Goal: Task Accomplishment & Management: Manage account settings

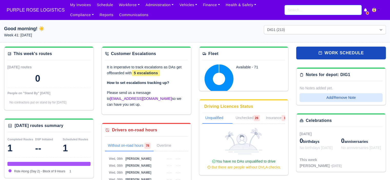
click at [329, 12] on input "search" at bounding box center [323, 10] width 77 height 10
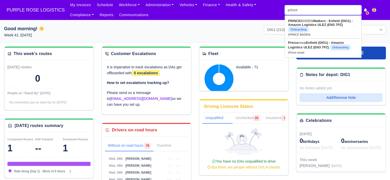
type input "prince b"
type input "prince bAIDEN"
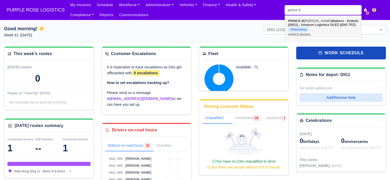
click at [326, 29] on link "PRINCE B AIDEN Walkers - Enfield (DIG1) - Amazon Logistics ULEZ (EN3 7PZ) Onboa…" at bounding box center [323, 28] width 76 height 22
type input "PRINCE BAIDEN"
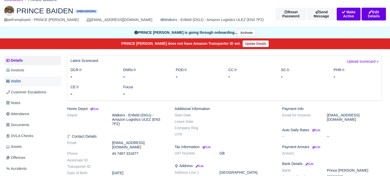
scroll to position [128, 0]
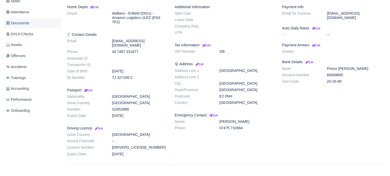
click at [23, 22] on span "Documents" at bounding box center [17, 23] width 23 height 6
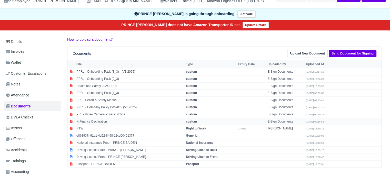
scroll to position [51, 0]
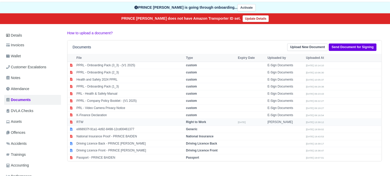
click at [191, 122] on strong "Right to Work" at bounding box center [196, 123] width 20 height 4
select select "right-to-work"
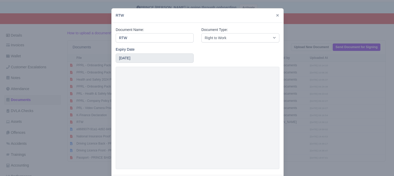
click at [325, 93] on div at bounding box center [197, 88] width 394 height 176
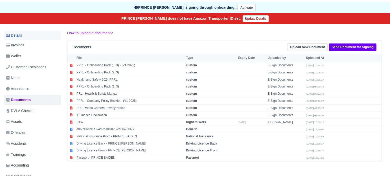
click at [24, 35] on link "Details" at bounding box center [32, 35] width 57 height 9
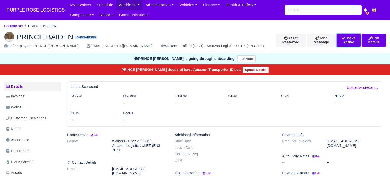
click at [337, 39] on button "Make Active" at bounding box center [349, 40] width 24 height 13
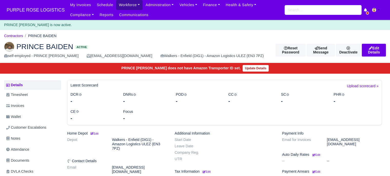
click at [116, 5] on link "Workforce" at bounding box center [129, 5] width 27 height 10
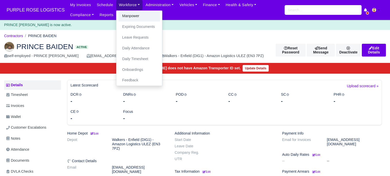
click at [123, 15] on link "Manpower" at bounding box center [139, 16] width 42 height 11
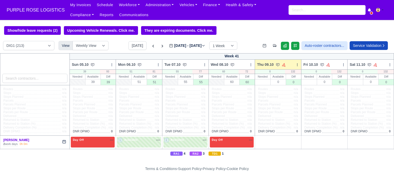
select select "5"
click at [3, 42] on select "DIG1 (213) DAK1 (1) GIMD (84)" at bounding box center [28, 45] width 51 height 9
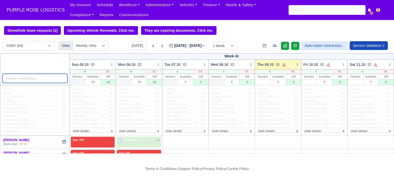
click at [37, 79] on input "search" at bounding box center [34, 78] width 65 height 9
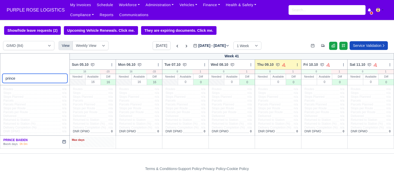
type input "prince"
click at [104, 144] on div "Max days" at bounding box center [93, 142] width 44 height 11
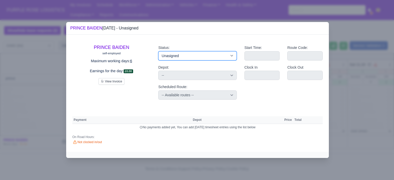
click at [187, 57] on select "Available Day Off Stand By Holiday Other Depot In Office OSM Ridealong Nursery …" at bounding box center [197, 55] width 78 height 9
select select "Day Off"
click at [158, 51] on select "Available Day Off Stand By Holiday Other Depot In Office OSM Ridealong Nursery …" at bounding box center [197, 55] width 78 height 9
select select
select select "na"
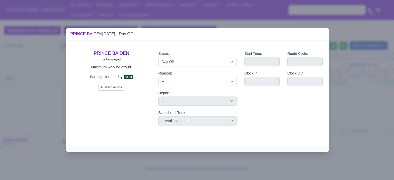
drag, startPoint x: 385, startPoint y: 74, endPoint x: 376, endPoint y: 77, distance: 9.4
click at [383, 75] on div at bounding box center [197, 90] width 394 height 180
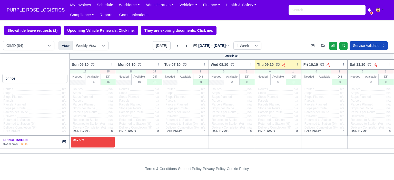
click at [138, 136] on div "Routes n/a Stops n/a Stops Planned n/a Parcels n/a Parcels Planned n/a Stops pe…" at bounding box center [139, 110] width 46 height 50
click at [138, 141] on div "+" at bounding box center [139, 142] width 42 height 8
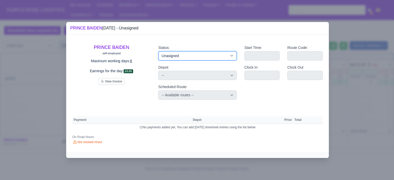
click at [184, 55] on select "Available Day Off Stand By Holiday Other Depot In Office OSM Ridealong Nursery …" at bounding box center [197, 55] width 78 height 9
select select "Day Off"
click at [158, 51] on select "Available Day Off Stand By Holiday Other Depot In Office OSM Ridealong Nursery …" at bounding box center [197, 55] width 78 height 9
select select
select select "na"
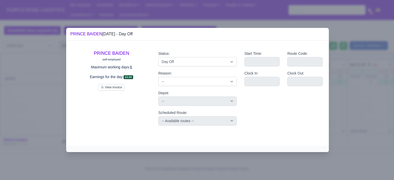
click at [342, 73] on div at bounding box center [197, 90] width 394 height 180
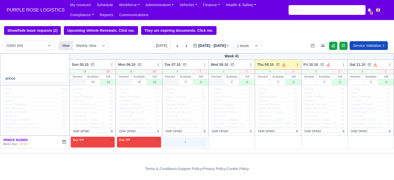
click at [187, 144] on div "+" at bounding box center [185, 142] width 42 height 8
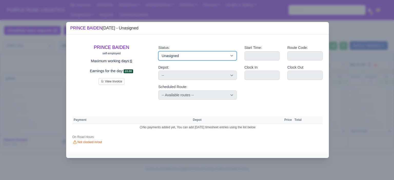
click at [183, 55] on select "Available Day Off Stand By Holiday Other Depot In Office OSM Ridealong Nursery …" at bounding box center [197, 55] width 78 height 9
select select "Day Off"
click at [158, 51] on select "Available Day Off Stand By Holiday Other Depot In Office OSM Ridealong Nursery …" at bounding box center [197, 55] width 78 height 9
select select
click at [364, 69] on div at bounding box center [197, 90] width 394 height 180
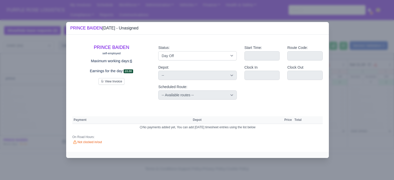
select select "na"
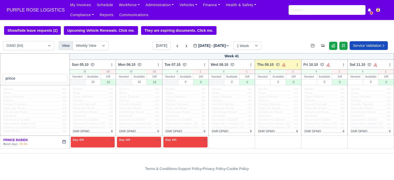
click at [230, 137] on td "+" at bounding box center [231, 142] width 46 height 13
click at [231, 138] on div "+" at bounding box center [232, 142] width 44 height 11
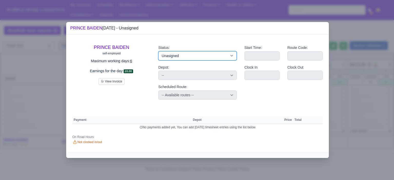
drag, startPoint x: 188, startPoint y: 54, endPoint x: 188, endPoint y: 56, distance: 2.9
click at [188, 54] on select "Available Day Off Stand By Holiday Other Depot In Office OSM Ridealong Nursery …" at bounding box center [197, 55] width 78 height 9
select select "Day Off"
click at [158, 51] on select "Available Day Off Stand By Holiday Other Depot In Office OSM Ridealong Nursery …" at bounding box center [197, 55] width 78 height 9
select select
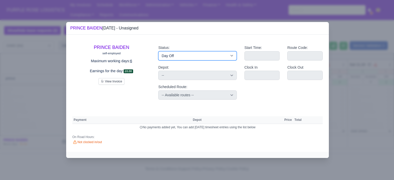
select select "na"
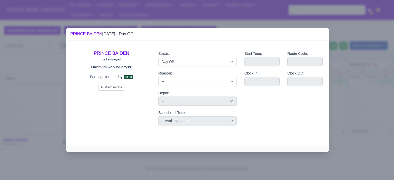
drag, startPoint x: 359, startPoint y: 78, endPoint x: 303, endPoint y: 122, distance: 71.4
click at [359, 79] on div at bounding box center [197, 90] width 394 height 180
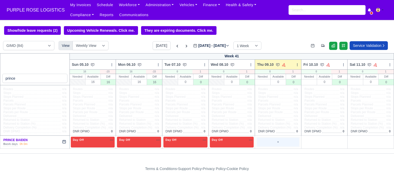
click at [279, 144] on div "+" at bounding box center [278, 142] width 42 height 8
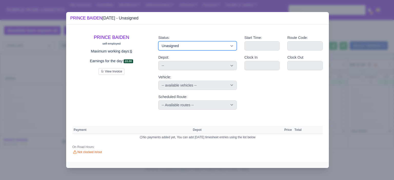
click at [214, 45] on select "Available Day Off Stand By Holiday Other Depot In Office OSM Ridealong Nursery …" at bounding box center [197, 45] width 78 height 9
select select "Day Off"
click at [158, 41] on select "Available Day Off Stand By Holiday Other Depot In Office OSM Ridealong Nursery …" at bounding box center [197, 45] width 78 height 9
select select "na"
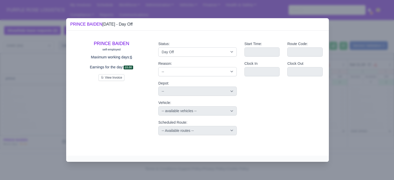
click at [371, 66] on div at bounding box center [197, 90] width 394 height 180
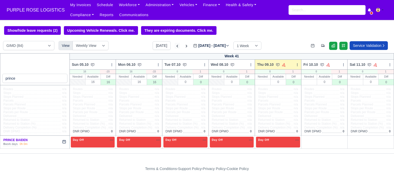
click at [175, 46] on icon at bounding box center [177, 46] width 5 height 5
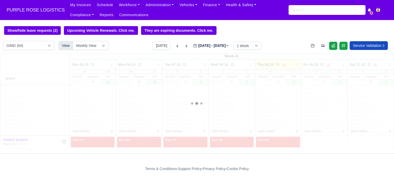
type input "[DATE]"
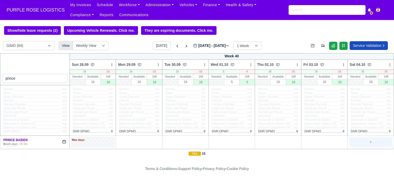
click at [363, 142] on div "+" at bounding box center [370, 142] width 42 height 8
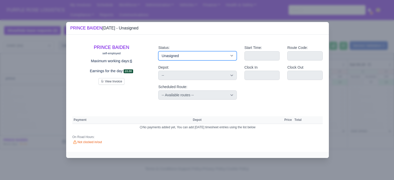
click at [189, 60] on select "Available Day Off Stand By Holiday Other Depot In Office OSM Ridealong Nursery …" at bounding box center [197, 55] width 78 height 9
select select "Day Off"
click at [158, 51] on select "Available Day Off Stand By Holiday Other Depot In Office OSM Ridealong Nursery …" at bounding box center [197, 55] width 78 height 9
select select
select select "na"
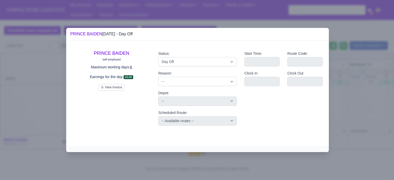
click at [365, 81] on div at bounding box center [197, 90] width 394 height 180
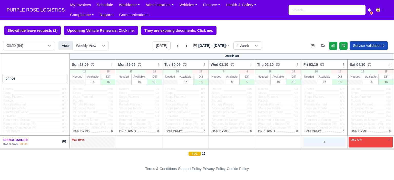
click at [315, 138] on div "+" at bounding box center [324, 142] width 44 height 11
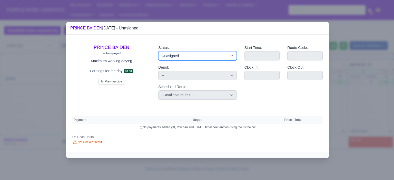
click at [216, 55] on select "Available Day Off Stand By Holiday Other Depot In Office OSM Ridealong Nursery …" at bounding box center [197, 55] width 78 height 9
select select "Day Off"
click at [158, 51] on select "Available Day Off Stand By Holiday Other Depot In Office OSM Ridealong Nursery …" at bounding box center [197, 55] width 78 height 9
select select
select select "na"
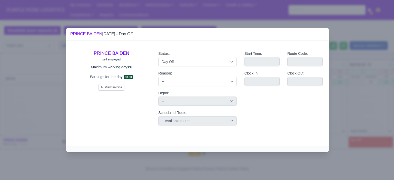
click at [345, 74] on div at bounding box center [197, 90] width 394 height 180
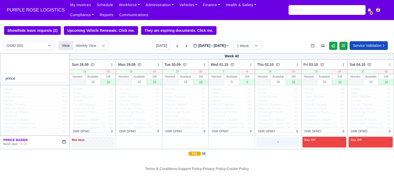
click at [266, 147] on div "+" at bounding box center [278, 142] width 44 height 11
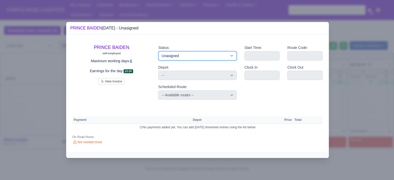
click at [194, 54] on select "Available Day Off Stand By Holiday Other Depot In Office OSM Ridealong Nursery …" at bounding box center [197, 55] width 78 height 9
select select "Day Off"
click at [158, 51] on select "Available Day Off Stand By Holiday Other Depot In Office OSM Ridealong Nursery …" at bounding box center [197, 55] width 78 height 9
select select
select select "na"
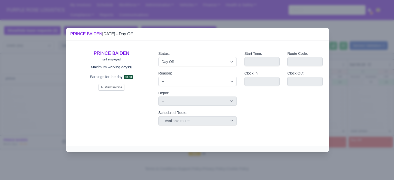
drag, startPoint x: 349, startPoint y: 75, endPoint x: 312, endPoint y: 88, distance: 39.7
click at [349, 75] on div at bounding box center [197, 90] width 394 height 180
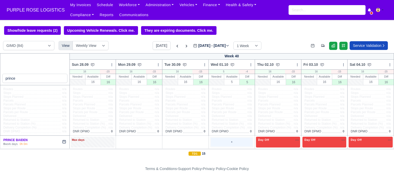
click at [232, 142] on div "+" at bounding box center [232, 142] width 42 height 8
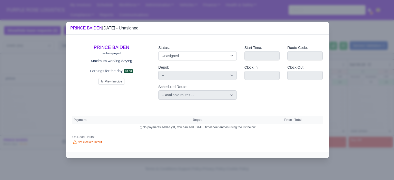
click at [176, 50] on div "Status: Available Day Off Stand By Holiday Other Depot In Office OSM Ridealong …" at bounding box center [197, 53] width 78 height 16
click at [177, 58] on select "Available Day Off Stand By Holiday Other Depot In Office OSM Ridealong Nursery …" at bounding box center [197, 55] width 78 height 9
select select "Training"
click at [158, 51] on select "Available Day Off Stand By Holiday Other Depot In Office OSM Ridealong Nursery …" at bounding box center [197, 55] width 78 height 9
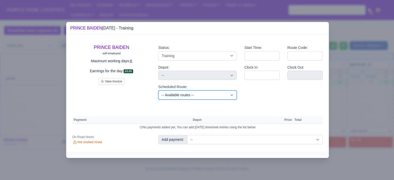
click at [217, 97] on select "-- Available routes -- Standard Parcel - Block of 6 Hours - (SD6) AmFlex RTS Ve…" at bounding box center [197, 95] width 78 height 9
select select "6"
click at [158, 91] on select "-- Available routes -- Standard Parcel - Block of 6 Hours - (SD6) AmFlex RTS Ve…" at bounding box center [197, 95] width 78 height 9
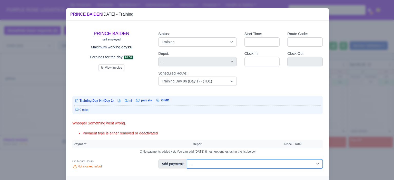
click at [232, 168] on select "-- Additional Hour Support (£14.50) Additional Hour Support (Walkers) (£13.50) …" at bounding box center [255, 163] width 136 height 9
select select "85"
click at [187, 159] on select "-- Additional Hour Support (£14.50) Additional Hour Support (Walkers) (£13.50) …" at bounding box center [255, 163] width 136 height 9
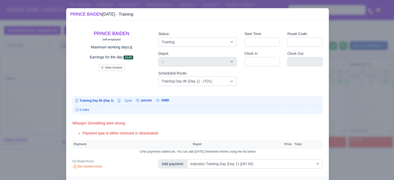
select select "5"
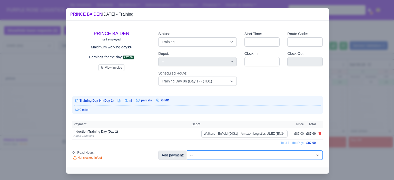
click at [252, 152] on select "-- Additional Hour Support (£14.50) Additional Hour Support (Walkers) (£13.50) …" at bounding box center [255, 155] width 136 height 9
select select "104"
click at [187, 151] on select "-- Additional Hour Support (£14.50) Additional Hour Support (Walkers) (£13.50) …" at bounding box center [255, 155] width 136 height 9
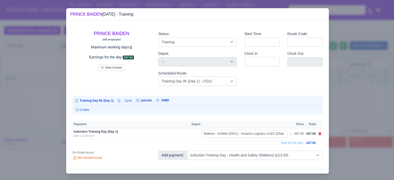
select select "5"
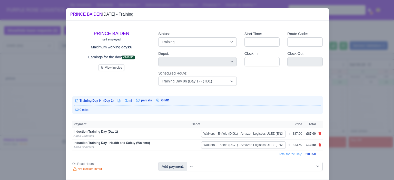
scroll to position [13, 0]
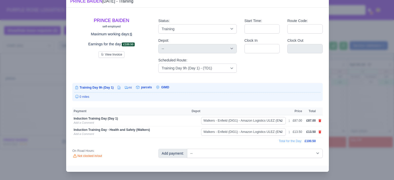
click at [364, 116] on div at bounding box center [197, 90] width 394 height 180
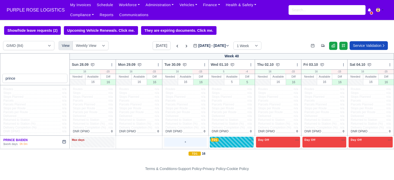
click at [183, 145] on div "+" at bounding box center [185, 142] width 42 height 8
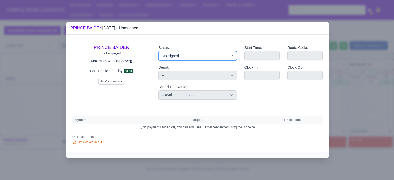
click at [206, 59] on select "Available Day Off Stand By Holiday Other Depot In Office OSM Ridealong Nursery …" at bounding box center [197, 55] width 78 height 9
select select "Day Off"
click at [158, 51] on select "Available Day Off Stand By Holiday Other Depot In Office OSM Ridealong Nursery …" at bounding box center [197, 55] width 78 height 9
select select
select select "na"
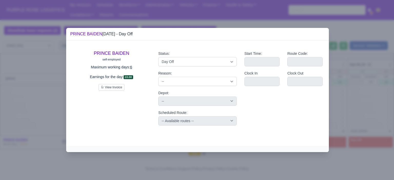
click at [343, 67] on div at bounding box center [197, 90] width 394 height 180
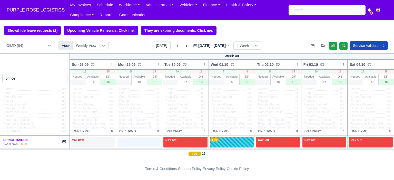
click at [135, 139] on div "+" at bounding box center [139, 142] width 42 height 8
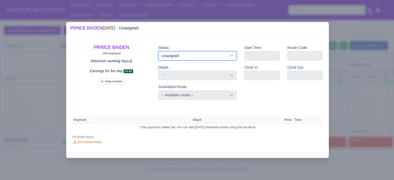
click at [174, 57] on select "Available Day Off Stand By Holiday Other Depot In Office OSM Ridealong Nursery …" at bounding box center [197, 55] width 78 height 9
select select "Day Off"
click at [158, 51] on select "Available Day Off Stand By Holiday Other Depot In Office OSM Ridealong Nursery …" at bounding box center [197, 55] width 78 height 9
select select
select select "na"
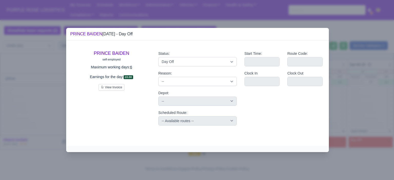
click at [353, 73] on div at bounding box center [197, 90] width 394 height 180
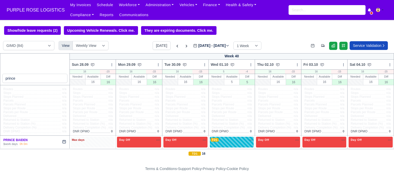
click at [96, 143] on div "Max days" at bounding box center [93, 140] width 42 height 5
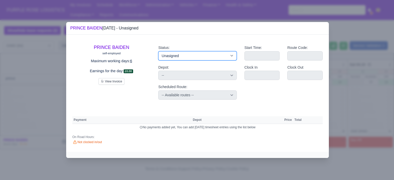
click at [203, 59] on select "Available Day Off Stand By Holiday Other Depot In Office OSM Ridealong Nursery …" at bounding box center [197, 55] width 78 height 9
select select "Day Off"
click at [158, 51] on select "Available Day Off Stand By Holiday Other Depot In Office OSM Ridealong Nursery …" at bounding box center [197, 55] width 78 height 9
select select
select select "na"
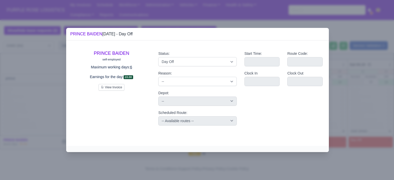
click at [351, 59] on div at bounding box center [197, 90] width 394 height 180
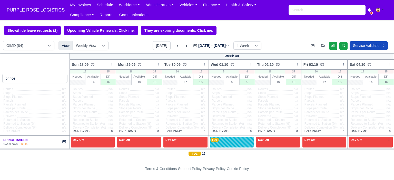
click at [322, 5] on div "My Invoices Schedule Workforce Manpower Expiring Documents Leave Requests Daily…" at bounding box center [228, 10] width 323 height 20
click at [320, 9] on input "search" at bounding box center [326, 10] width 77 height 10
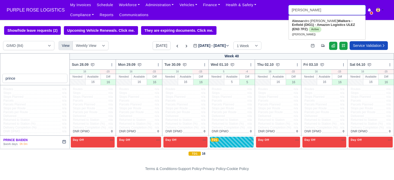
type input "alessando"
drag, startPoint x: 318, startPoint y: 13, endPoint x: 279, endPoint y: 15, distance: 39.0
click at [280, 16] on div "My Invoices Schedule Workforce Manpower Expiring Documents Leave Requests Daily…" at bounding box center [228, 10] width 323 height 20
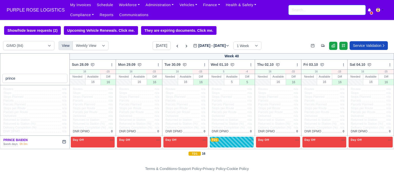
click at [306, 12] on input "search" at bounding box center [326, 10] width 77 height 10
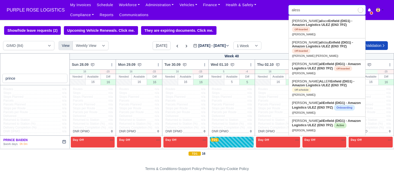
type input "alessa"
type input "alessandro Fiore"
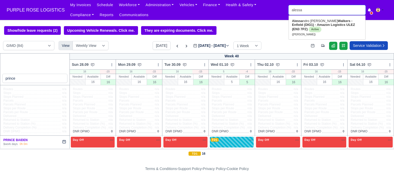
click at [310, 11] on input "alessa" at bounding box center [326, 10] width 77 height 10
paste input "Chandrasekharreddy Yaramal"
type input "[PERSON_NAME]"
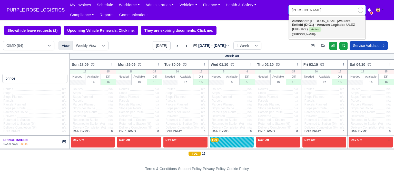
type input "[PERSON_NAME]"
click at [325, 23] on strong "Enfield (DIG1) - Amazon Logistics ULEZ (EN3 7PZ)" at bounding box center [323, 27] width 63 height 8
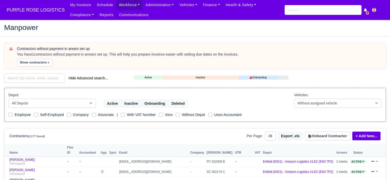
select select "25"
click at [324, 134] on button "Onboard Contractor" at bounding box center [327, 136] width 45 height 9
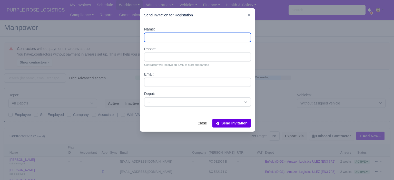
click at [170, 37] on input "Name:" at bounding box center [197, 37] width 107 height 9
paste input "Amaechi Ekufu"
type input "Amaechi Ekufu"
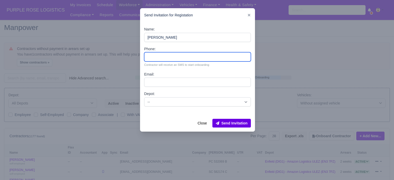
drag, startPoint x: 167, startPoint y: 56, endPoint x: 157, endPoint y: 42, distance: 17.9
click at [167, 56] on input "Phone:" at bounding box center [197, 56] width 107 height 9
paste input "44 7572 785503"
type input "44 7572 785503"
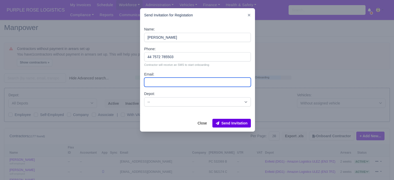
click at [176, 83] on input "Email:" at bounding box center [197, 82] width 107 height 9
paste input "AJWORK499@gmail.com"
type input "AJWORK499@gmail.com"
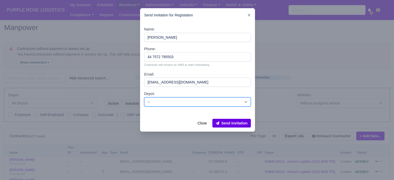
click at [182, 101] on select "-- Enfield (DIG1) - Amazon Logistics ULEZ (EN3 7PZ) Harlow (DHW1) - Amazon Logi…" at bounding box center [197, 101] width 107 height 9
click at [144, 97] on select "-- Enfield (DIG1) - Amazon Logistics ULEZ (EN3 7PZ) Harlow (DHW1) - Amazon Logi…" at bounding box center [197, 101] width 107 height 9
drag, startPoint x: 197, startPoint y: 103, endPoint x: 195, endPoint y: 106, distance: 2.9
click at [197, 103] on select "-- Enfield (DIG1) - Amazon Logistics ULEZ (EN3 7PZ) Harlow (DHW1) - Amazon Logi…" at bounding box center [197, 101] width 107 height 9
select select "5"
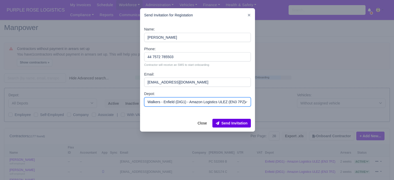
click at [144, 97] on select "-- Enfield (DIG1) - Amazon Logistics ULEZ (EN3 7PZ) Harlow (DHW1) - Amazon Logi…" at bounding box center [197, 101] width 107 height 9
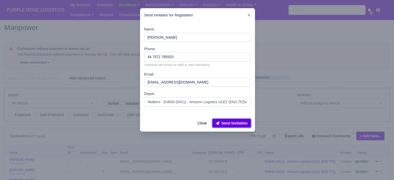
click at [233, 124] on button "Send Invitation" at bounding box center [231, 123] width 38 height 9
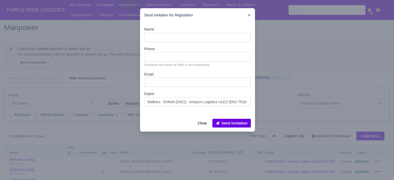
click at [313, 45] on div at bounding box center [197, 90] width 394 height 180
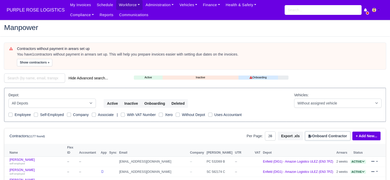
click at [327, 136] on button "Onboard Contractor" at bounding box center [327, 136] width 45 height 9
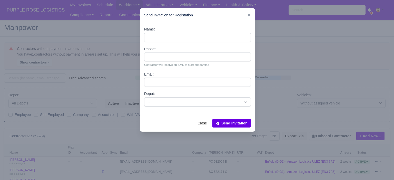
click at [188, 31] on div "Name:" at bounding box center [197, 34] width 107 height 16
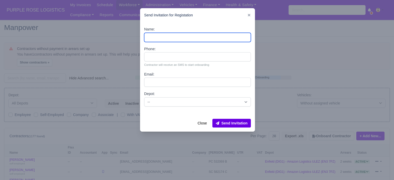
click at [187, 36] on input "Name:" at bounding box center [197, 37] width 107 height 9
paste input "Kes Peter"
type input "Kes Peter"
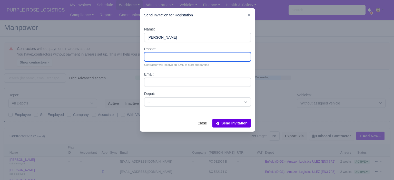
drag, startPoint x: 170, startPoint y: 61, endPoint x: 151, endPoint y: 3, distance: 61.1
click at [171, 60] on input "Phone:" at bounding box center [197, 56] width 107 height 9
click at [173, 55] on input "Phone:" at bounding box center [197, 56] width 107 height 9
paste input "44 7745 865502"
type input "44 7745 865502"
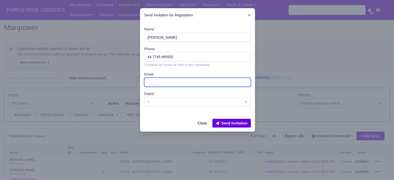
click at [185, 85] on input "Email:" at bounding box center [197, 82] width 107 height 9
paste input "Keskpeter3@gmail.com"
type input "Keskpeter3@gmail.com"
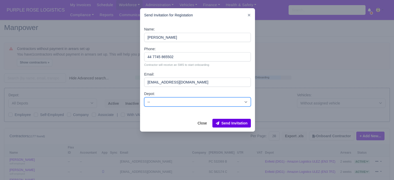
click at [189, 101] on select "-- Enfield (DIG1) - Amazon Logistics ULEZ (EN3 7PZ) Harlow (DHW1) - Amazon Logi…" at bounding box center [197, 101] width 107 height 9
select select "5"
click at [144, 97] on select "-- Enfield (DIG1) - Amazon Logistics ULEZ (EN3 7PZ) Harlow (DHW1) - Amazon Logi…" at bounding box center [197, 101] width 107 height 9
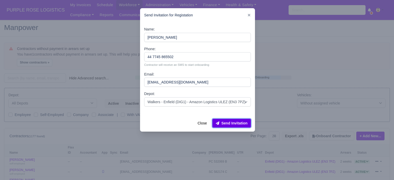
click at [228, 124] on button "Send Invitation" at bounding box center [231, 123] width 38 height 9
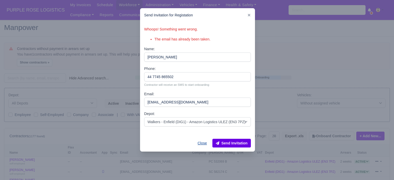
click at [204, 144] on button "Close" at bounding box center [202, 143] width 16 height 9
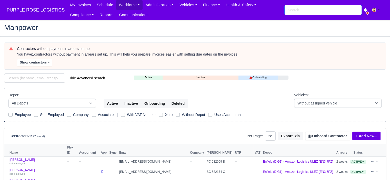
click at [302, 12] on input "search" at bounding box center [323, 10] width 77 height 10
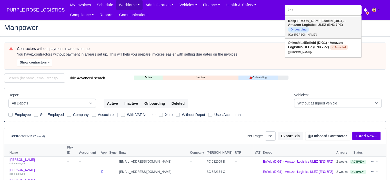
click at [307, 33] on small "(Kes Khemnu Peter)" at bounding box center [302, 34] width 29 height 3
type input "Kes Khemnu Peter"
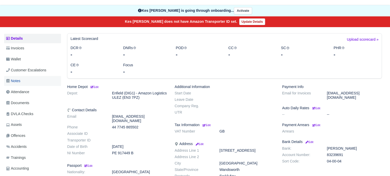
scroll to position [51, 0]
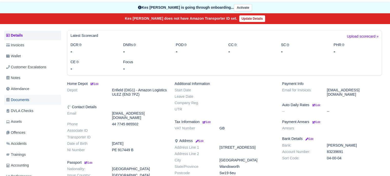
click at [18, 98] on span "Documents" at bounding box center [17, 100] width 23 height 6
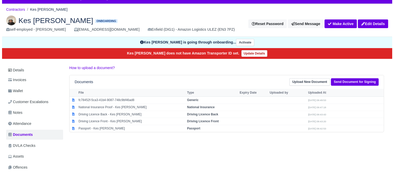
scroll to position [26, 0]
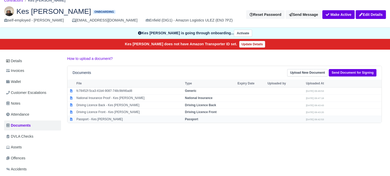
click at [192, 118] on strong "Passport" at bounding box center [191, 120] width 13 height 4
select select "passport"
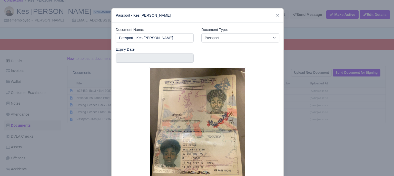
click at [304, 112] on div at bounding box center [197, 88] width 394 height 176
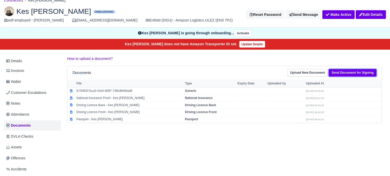
click at [345, 73] on link "Send Document for Signing" at bounding box center [353, 72] width 48 height 7
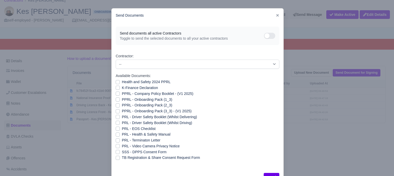
click at [122, 83] on label "Health and Safety 2024 PPRL" at bounding box center [146, 82] width 49 height 6
click at [116, 83] on input "Health and Safety 2024 PPRL" at bounding box center [118, 81] width 4 height 4
checkbox input "true"
drag, startPoint x: 116, startPoint y: 88, endPoint x: 115, endPoint y: 95, distance: 7.3
click at [122, 88] on label "K-Finance Declaration" at bounding box center [140, 88] width 36 height 6
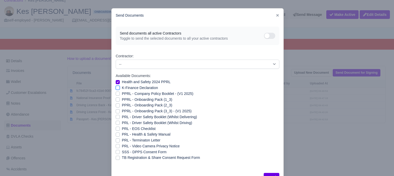
click at [116, 88] on input "K-Finance Declaration" at bounding box center [118, 87] width 4 height 4
checkbox input "true"
click at [116, 96] on div "PPRL - Company Policy Booklet - (V1 2025)" at bounding box center [198, 94] width 164 height 6
click at [122, 100] on label "PPRL - Onboarding Pack (1_3)" at bounding box center [147, 100] width 50 height 6
click at [116, 100] on input "PPRL - Onboarding Pack (1_3)" at bounding box center [118, 99] width 4 height 4
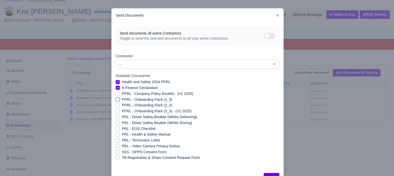
checkbox input "true"
click at [122, 93] on label "PPRL - Company Policy Booklet - (V1 2025)" at bounding box center [158, 94] width 72 height 6
click at [116, 93] on input "PPRL - Company Policy Booklet - (V1 2025)" at bounding box center [118, 93] width 4 height 4
checkbox input "true"
drag, startPoint x: 116, startPoint y: 106, endPoint x: 115, endPoint y: 109, distance: 3.7
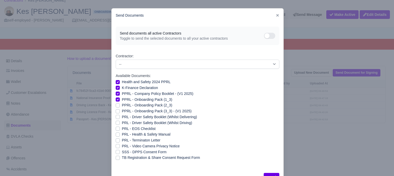
click at [122, 106] on label "PPRL - Onboarding Pack (2_3)" at bounding box center [147, 106] width 50 height 6
click at [116, 106] on input "PPRL - Onboarding Pack (2_3)" at bounding box center [118, 105] width 4 height 4
checkbox input "true"
click at [122, 111] on label "PPRL - Onboarding Pack (3_3) - (V1 2025)" at bounding box center [157, 111] width 70 height 6
click at [116, 111] on input "PPRL - Onboarding Pack (3_3) - (V1 2025)" at bounding box center [118, 110] width 4 height 4
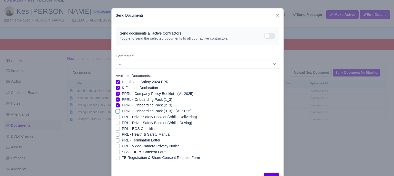
checkbox input "true"
click at [122, 135] on label "PRL - Health & Safety Manual" at bounding box center [146, 135] width 48 height 6
click at [116, 135] on input "PRL - Health & Safety Manual" at bounding box center [118, 134] width 4 height 4
checkbox input "true"
click at [122, 147] on label "PRL - Video Camera Privacy Notice" at bounding box center [151, 147] width 58 height 6
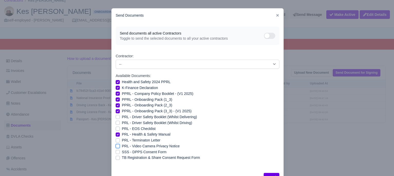
click at [116, 147] on input "PRL - Video Camera Privacy Notice" at bounding box center [118, 146] width 4 height 4
checkbox input "true"
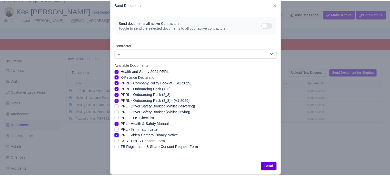
scroll to position [18, 0]
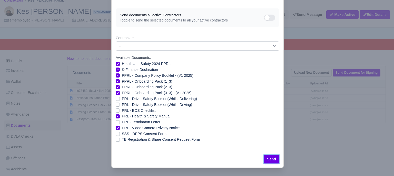
click at [273, 159] on button "Send" at bounding box center [272, 159] width 16 height 9
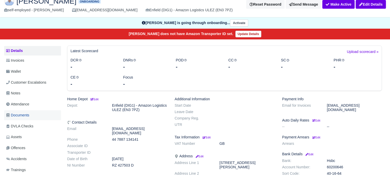
scroll to position [77, 0]
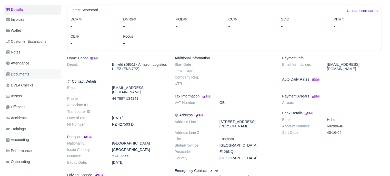
click at [21, 78] on link "Documents" at bounding box center [32, 74] width 57 height 10
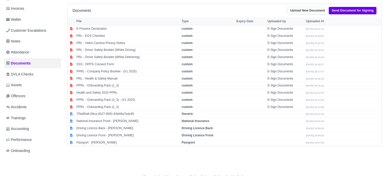
scroll to position [100, 0]
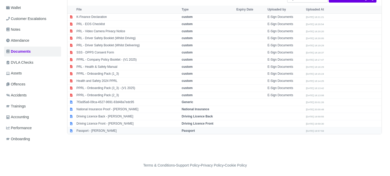
click at [195, 129] on strong "Passport" at bounding box center [188, 131] width 13 height 4
select select "passport"
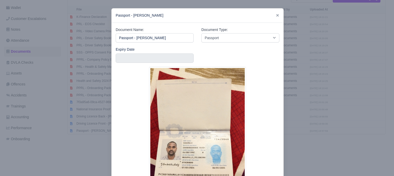
click at [318, 112] on div at bounding box center [197, 88] width 394 height 176
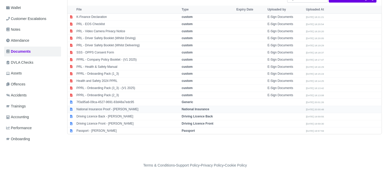
scroll to position [74, 0]
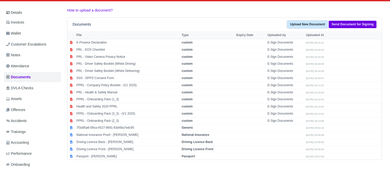
click at [309, 25] on link "Upload New Document" at bounding box center [307, 24] width 41 height 7
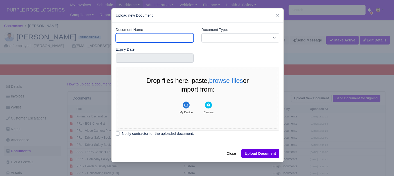
click at [158, 38] on input "Document Name" at bounding box center [155, 37] width 78 height 9
type input "RTW"
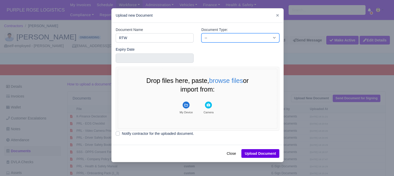
click at [221, 35] on select "-- Accounting Engagement Letter Age Verification Confirmation Background Check …" at bounding box center [240, 37] width 78 height 9
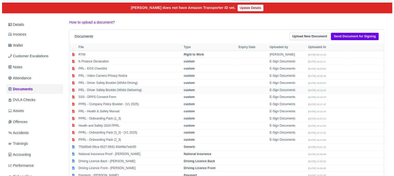
scroll to position [103, 0]
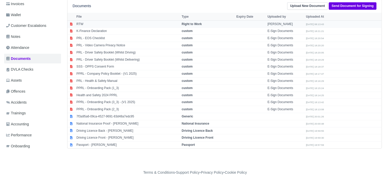
click at [204, 26] on td "Right to Work" at bounding box center [208, 24] width 55 height 7
select select "right-to-work"
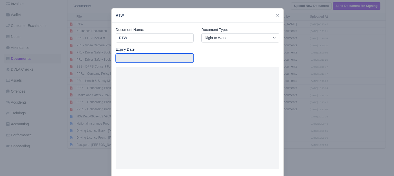
click at [161, 61] on input "text" at bounding box center [155, 58] width 78 height 9
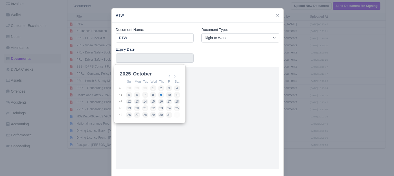
click at [119, 73] on select "2025 2026 2027 2028 2029 2030 2031 2032 2033 2034 2035 2036 2037 2038 2039 2040…" at bounding box center [130, 77] width 23 height 11
click at [141, 74] on select "January February March April May June July August September October November De…" at bounding box center [149, 77] width 34 height 11
type input "[DATE]"
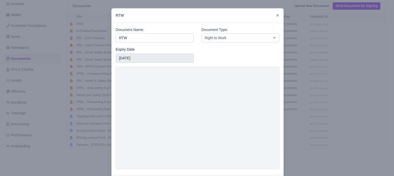
click at [260, 51] on div "Expiry Date [DATE]" at bounding box center [197, 57] width 171 height 21
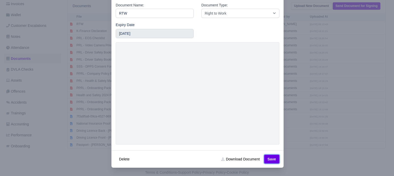
click at [270, 158] on button "Save" at bounding box center [271, 159] width 15 height 9
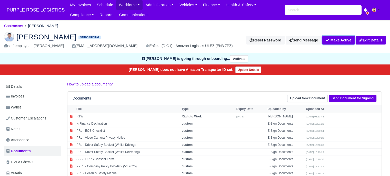
click at [340, 41] on button "Make Active" at bounding box center [338, 40] width 32 height 9
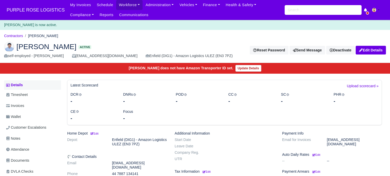
click at [23, 85] on link "Details" at bounding box center [32, 85] width 57 height 9
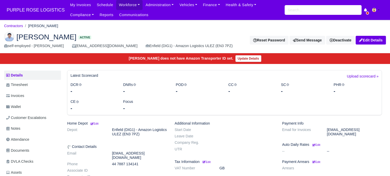
drag, startPoint x: 95, startPoint y: 125, endPoint x: 101, endPoint y: 124, distance: 6.2
click at [95, 125] on small "Edit" at bounding box center [94, 123] width 9 height 3
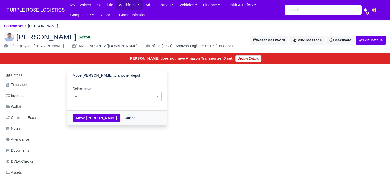
click at [125, 100] on span "--" at bounding box center [117, 97] width 88 height 6
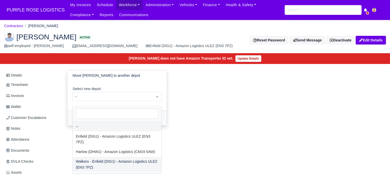
select select "5"
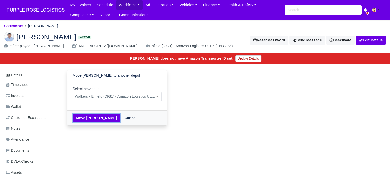
click at [100, 122] on button "Move Chandrasekharreddy Yaramala" at bounding box center [97, 118] width 48 height 9
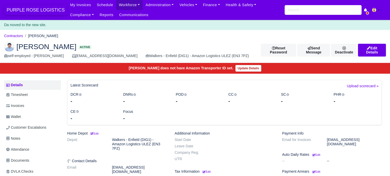
click at [21, 10] on span "PURPLE ROSE LOGISTICS" at bounding box center [35, 10] width 63 height 10
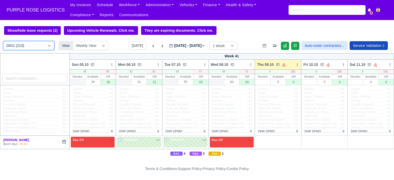
click at [36, 46] on select "DIG1 (213) DAK1 (1) GIMD (85)" at bounding box center [28, 45] width 51 height 9
select select "5"
click at [3, 42] on select "DIG1 (213) DAK1 (1) GIMD (85)" at bounding box center [28, 45] width 51 height 9
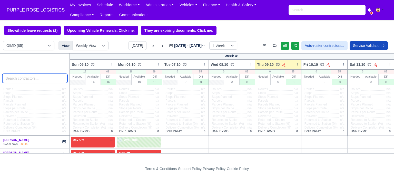
click at [32, 77] on input "search" at bounding box center [34, 78] width 65 height 9
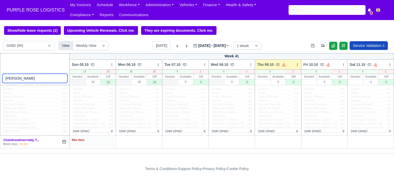
type input "[PERSON_NAME]"
click at [99, 142] on div "Max days" at bounding box center [93, 140] width 42 height 5
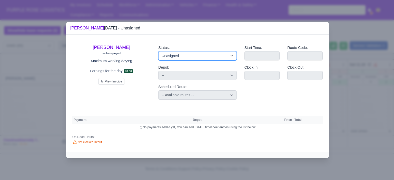
drag, startPoint x: 187, startPoint y: 56, endPoint x: 188, endPoint y: 60, distance: 3.7
click at [188, 56] on select "Available Day Off Stand By Holiday Other Depot In Office OSM Ridealong Nursery …" at bounding box center [197, 55] width 78 height 9
select select "Day Off"
click at [158, 51] on select "Available Day Off Stand By Holiday Other Depot In Office OSM Ridealong Nursery …" at bounding box center [197, 55] width 78 height 9
select select
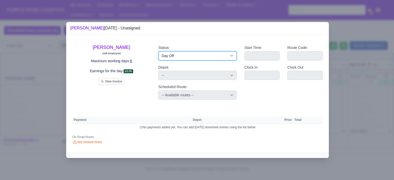
select select "na"
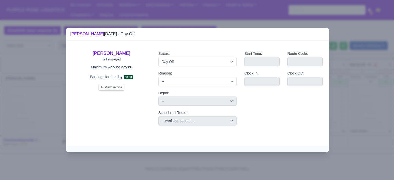
click at [362, 77] on div at bounding box center [197, 90] width 394 height 180
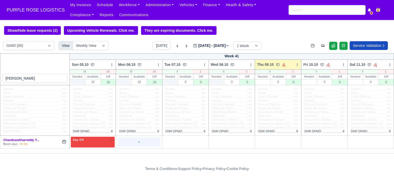
click at [150, 142] on div "+" at bounding box center [139, 142] width 42 height 8
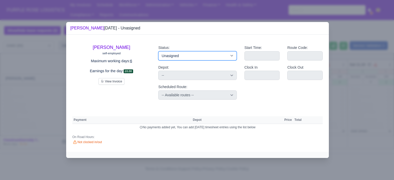
drag, startPoint x: 187, startPoint y: 58, endPoint x: 191, endPoint y: 60, distance: 3.8
click at [187, 58] on select "Available Day Off Stand By Holiday Other Depot In Office OSM Ridealong Nursery …" at bounding box center [197, 55] width 78 height 9
select select "Day Off"
click at [158, 51] on select "Available Day Off Stand By Holiday Other Depot In Office OSM Ridealong Nursery …" at bounding box center [197, 55] width 78 height 9
select select
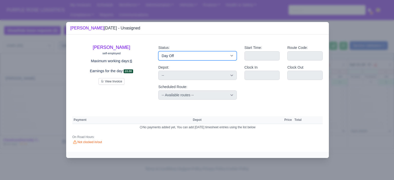
select select "na"
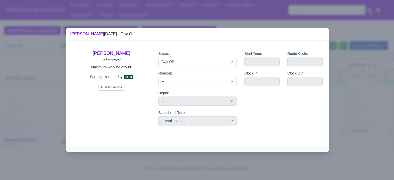
click at [331, 80] on div at bounding box center [197, 90] width 394 height 180
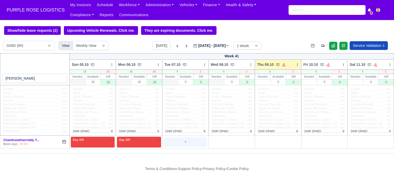
click at [186, 146] on div "+" at bounding box center [185, 142] width 42 height 8
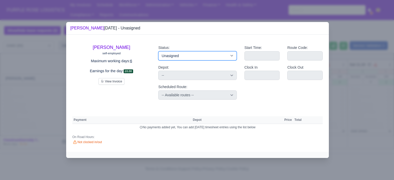
click at [193, 59] on select "Available Day Off Stand By Holiday Other Depot In Office OSM Ridealong Nursery …" at bounding box center [197, 55] width 78 height 9
select select "Day Off"
click at [158, 51] on select "Available Day Off Stand By Holiday Other Depot In Office OSM Ridealong Nursery …" at bounding box center [197, 55] width 78 height 9
select select
select select "na"
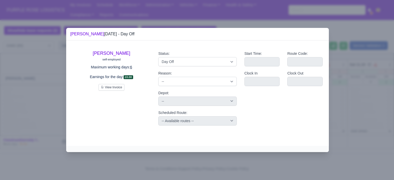
click at [346, 81] on div at bounding box center [197, 90] width 394 height 180
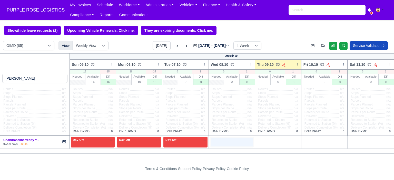
click at [232, 144] on div "+" at bounding box center [232, 142] width 42 height 8
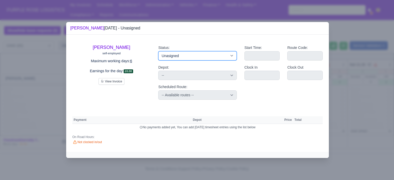
click at [228, 54] on select "Available Day Off Stand By Holiday Other Depot In Office OSM Ridealong Nursery …" at bounding box center [197, 55] width 78 height 9
select select "Day Off"
click at [158, 51] on select "Available Day Off Stand By Holiday Other Depot In Office OSM Ridealong Nursery …" at bounding box center [197, 55] width 78 height 9
select select
click at [379, 74] on div at bounding box center [197, 90] width 394 height 180
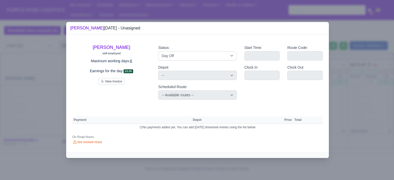
select select "na"
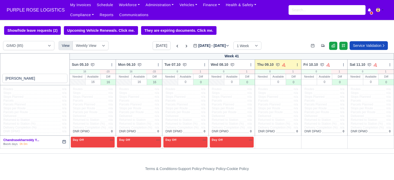
drag, startPoint x: 261, startPoint y: 140, endPoint x: 279, endPoint y: 127, distance: 22.6
click at [262, 140] on div "+" at bounding box center [278, 142] width 42 height 8
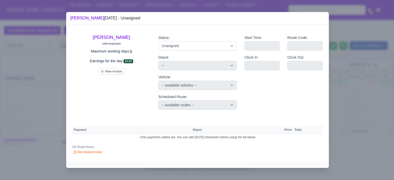
click at [207, 49] on div "Status: Available Day Off Stand By Holiday Other Depot In Office OSM Ridealong …" at bounding box center [197, 72] width 86 height 83
click at [187, 49] on select "Available Day Off Stand By Holiday Other Depot In Office OSM Ridealong Nursery …" at bounding box center [197, 45] width 78 height 9
select select "Day Off"
click at [158, 41] on select "Available Day Off Stand By Holiday Other Depot In Office OSM Ridealong Nursery …" at bounding box center [197, 45] width 78 height 9
click at [381, 70] on div at bounding box center [197, 90] width 394 height 180
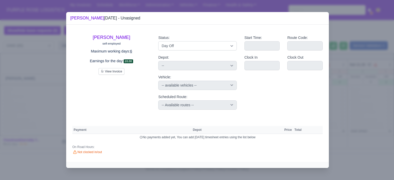
select select "na"
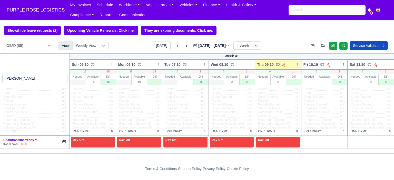
click at [175, 47] on icon at bounding box center [177, 46] width 5 height 5
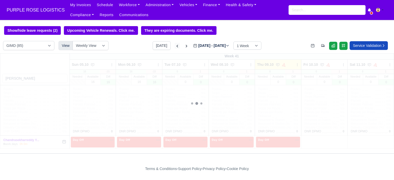
type input "[DATE]"
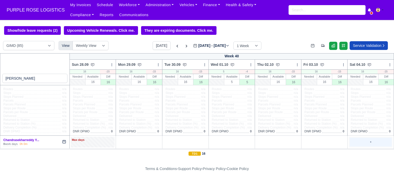
click at [354, 141] on div "+" at bounding box center [370, 142] width 42 height 8
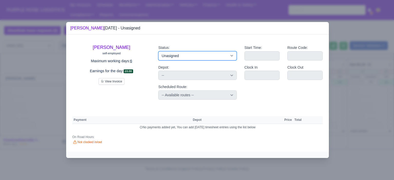
drag, startPoint x: 186, startPoint y: 55, endPoint x: 186, endPoint y: 60, distance: 5.1
click at [186, 55] on select "Available Day Off Stand By Holiday Other Depot In Office OSM Ridealong Nursery …" at bounding box center [197, 55] width 78 height 9
select select "Day Off"
click at [158, 51] on select "Available Day Off Stand By Holiday Other Depot In Office OSM Ridealong Nursery …" at bounding box center [197, 55] width 78 height 9
select select
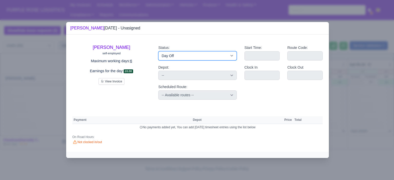
select select "na"
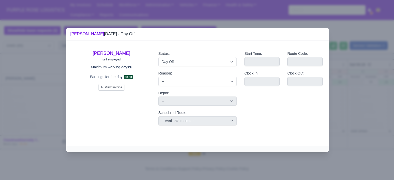
click at [356, 85] on div at bounding box center [197, 90] width 394 height 180
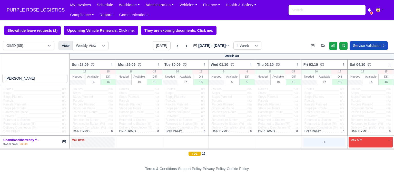
click at [315, 145] on div "+" at bounding box center [324, 142] width 42 height 8
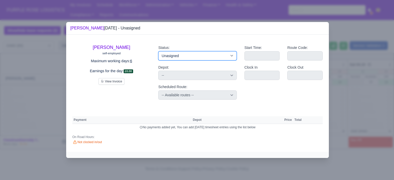
click at [216, 58] on select "Available Day Off Stand By Holiday Other Depot In Office OSM Ridealong Nursery …" at bounding box center [197, 55] width 78 height 9
select select "Day Off"
click at [158, 51] on select "Available Day Off Stand By Holiday Other Depot In Office OSM Ridealong Nursery …" at bounding box center [197, 55] width 78 height 9
select select
select select "na"
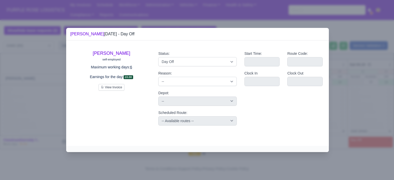
drag, startPoint x: 347, startPoint y: 74, endPoint x: 338, endPoint y: 85, distance: 14.9
click at [348, 74] on div at bounding box center [197, 90] width 394 height 180
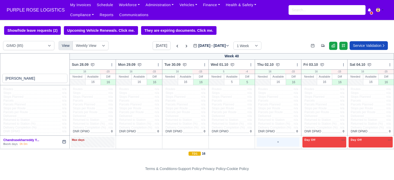
click at [273, 141] on div "+" at bounding box center [278, 142] width 42 height 8
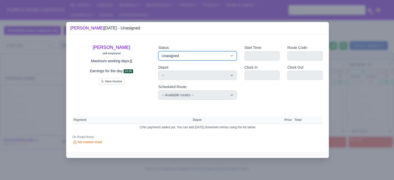
drag, startPoint x: 200, startPoint y: 55, endPoint x: 202, endPoint y: 58, distance: 4.2
click at [200, 55] on select "Available Day Off Stand By Holiday Other Depot In Office OSM Ridealong Nursery …" at bounding box center [197, 55] width 78 height 9
select select "Day Off"
click at [158, 51] on select "Available Day Off Stand By Holiday Other Depot In Office OSM Ridealong Nursery …" at bounding box center [197, 55] width 78 height 9
select select
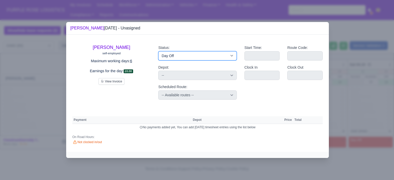
select select "na"
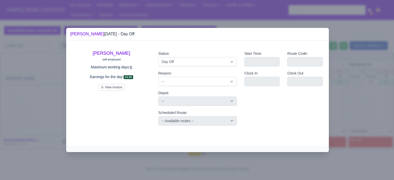
click at [360, 78] on div at bounding box center [197, 90] width 394 height 180
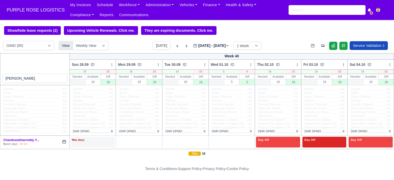
click at [322, 145] on div "Day Off Available" at bounding box center [324, 142] width 44 height 11
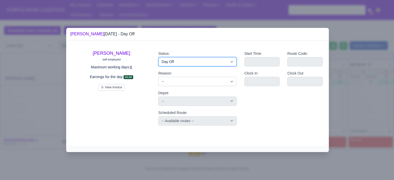
drag, startPoint x: 193, startPoint y: 60, endPoint x: 194, endPoint y: 63, distance: 3.1
click at [193, 60] on select "Available Day Off Stand By Holiday Other Depot In Office OSM Ridealong Nursery …" at bounding box center [197, 61] width 78 height 9
select select "Training"
click at [158, 57] on select "Available Day Off Stand By Holiday Other Depot In Office OSM Ridealong Nursery …" at bounding box center [197, 61] width 78 height 9
select select
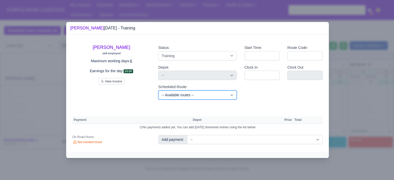
click at [201, 93] on select "-- Available routes -- Standard Parcel - Block of 6 Hours - (SD6) AmFlex RTS Ve…" at bounding box center [197, 95] width 78 height 9
click at [197, 95] on select "-- Available routes -- Standard Parcel - Block of 6 Hours - (SD6) AmFlex RTS Ve…" at bounding box center [197, 95] width 78 height 9
select select "6"
click at [158, 91] on select "-- Available routes -- Standard Parcel - Block of 6 Hours - (SD6) AmFlex RTS Ve…" at bounding box center [197, 95] width 78 height 9
select select
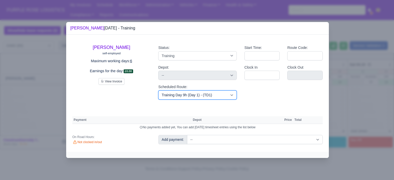
select select "6"
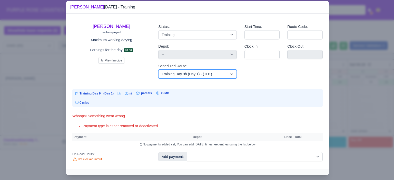
scroll to position [11, 0]
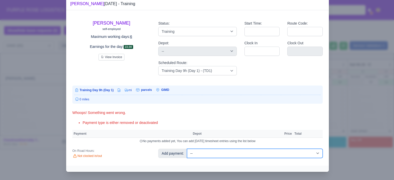
click at [258, 155] on select "-- Additional Hour Support (£14.50) Additional Hour Support (Walkers) (£13.50) …" at bounding box center [255, 153] width 136 height 9
click at [187, 149] on select "-- Additional Hour Support (£14.50) Additional Hour Support (Walkers) (£13.50) …" at bounding box center [255, 153] width 136 height 9
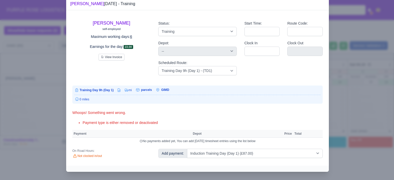
select select "5"
select select
select select "6"
select select "5"
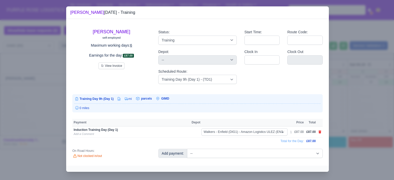
scroll to position [0, 0]
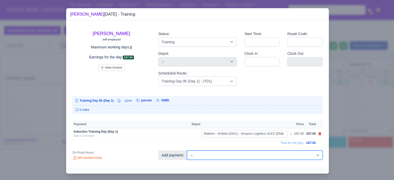
click at [238, 160] on select "-- Additional Hour Support (£14.50) Additional Hour Support (Walkers) (£13.50) …" at bounding box center [255, 155] width 136 height 9
select select "104"
click at [187, 151] on select "-- Additional Hour Support (£14.50) Additional Hour Support (Walkers) (£13.50) …" at bounding box center [255, 155] width 136 height 9
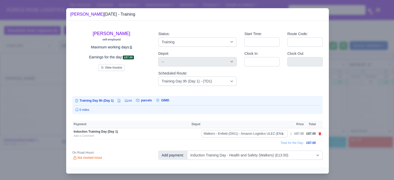
select select
select select "6"
select select "5"
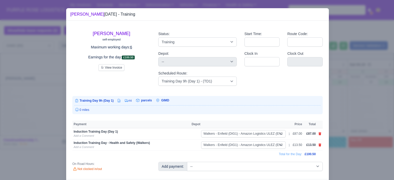
click at [371, 108] on div at bounding box center [197, 90] width 394 height 180
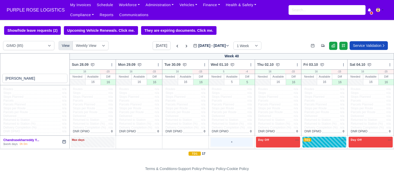
click at [227, 142] on div "+" at bounding box center [232, 142] width 42 height 8
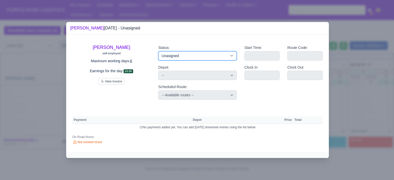
click at [211, 57] on select "Available Day Off Stand By Holiday Other Depot In Office OSM Ridealong Nursery …" at bounding box center [197, 55] width 78 height 9
select select "Day Off"
click at [158, 51] on select "Available Day Off Stand By Holiday Other Depot In Office OSM Ridealong Nursery …" at bounding box center [197, 55] width 78 height 9
select select
select select "na"
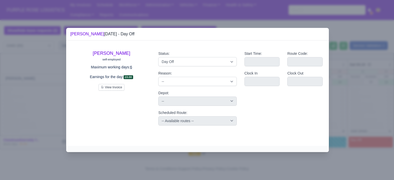
click at [341, 72] on div at bounding box center [197, 90] width 394 height 180
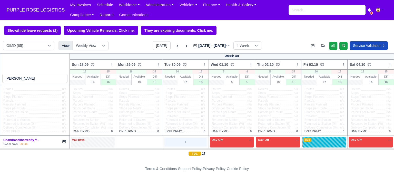
click at [172, 141] on div "+" at bounding box center [185, 142] width 42 height 8
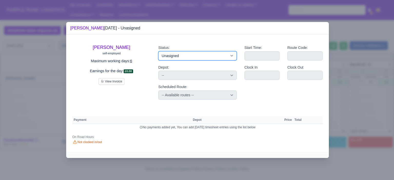
click at [184, 59] on select "Available Day Off Stand By Holiday Other Depot In Office OSM Ridealong Nursery …" at bounding box center [197, 55] width 78 height 9
select select "Day Off"
click at [158, 51] on select "Available Day Off Stand By Holiday Other Depot In Office OSM Ridealong Nursery …" at bounding box center [197, 55] width 78 height 9
select select
click at [344, 76] on div at bounding box center [197, 90] width 394 height 180
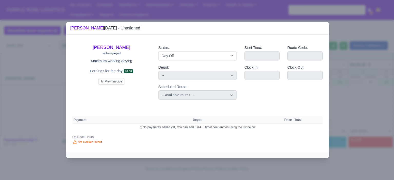
select select "na"
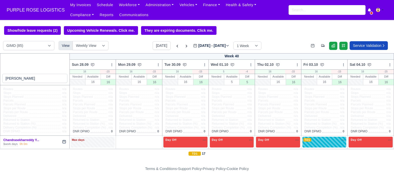
drag, startPoint x: 136, startPoint y: 146, endPoint x: 147, endPoint y: 125, distance: 23.2
click at [136, 145] on div "+" at bounding box center [139, 142] width 42 height 8
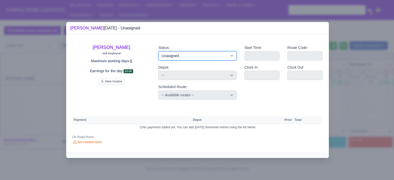
click at [167, 59] on select "Available Day Off Stand By Holiday Other Depot In Office OSM Ridealong Nursery …" at bounding box center [197, 55] width 78 height 9
select select "Day Off"
click at [158, 51] on select "Available Day Off Stand By Holiday Other Depot In Office OSM Ridealong Nursery …" at bounding box center [197, 55] width 78 height 9
select select
select select "na"
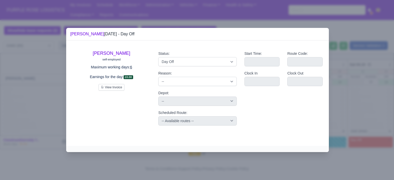
drag, startPoint x: 365, startPoint y: 84, endPoint x: 222, endPoint y: 97, distance: 143.9
click at [365, 84] on div at bounding box center [197, 90] width 394 height 180
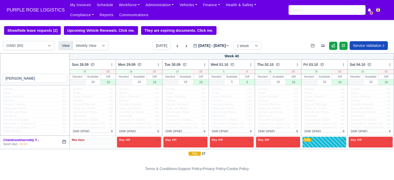
click at [95, 139] on div "Max days" at bounding box center [93, 140] width 42 height 5
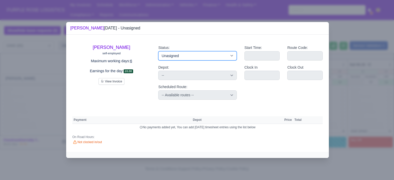
click at [178, 54] on select "Available Day Off Stand By Holiday Other Depot In Office OSM Ridealong Nursery …" at bounding box center [197, 55] width 78 height 9
select select "Day Off"
click at [158, 51] on select "Available Day Off Stand By Holiday Other Depot In Office OSM Ridealong Nursery …" at bounding box center [197, 55] width 78 height 9
select select
select select "na"
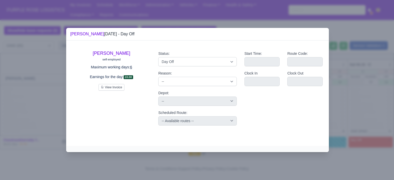
click at [355, 64] on div at bounding box center [197, 90] width 394 height 180
